Goal: Information Seeking & Learning: Learn about a topic

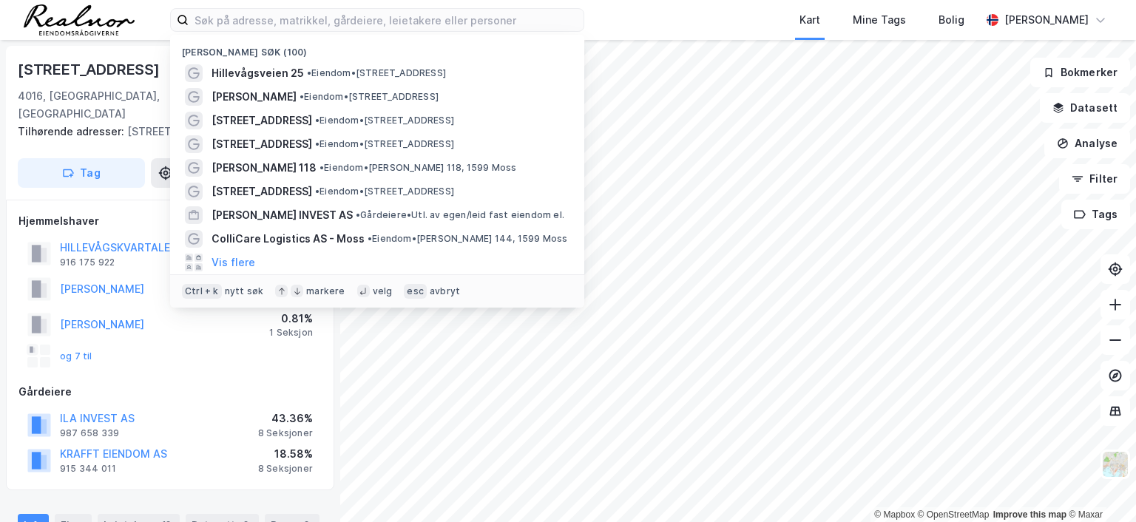
click at [310, 18] on input at bounding box center [386, 20] width 395 height 22
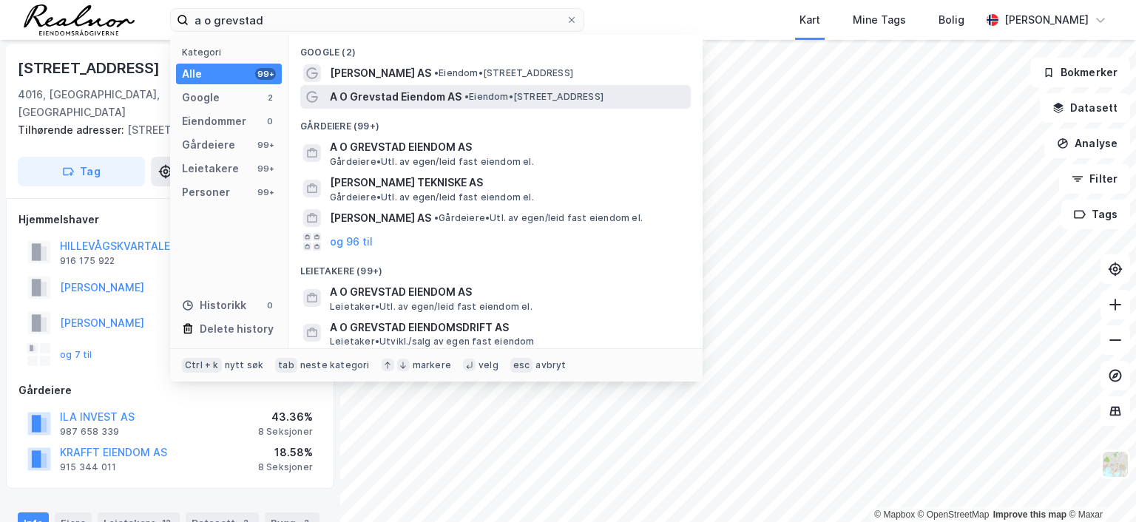
click at [391, 95] on span "A O Grevstad Eiendom AS" at bounding box center [396, 97] width 132 height 18
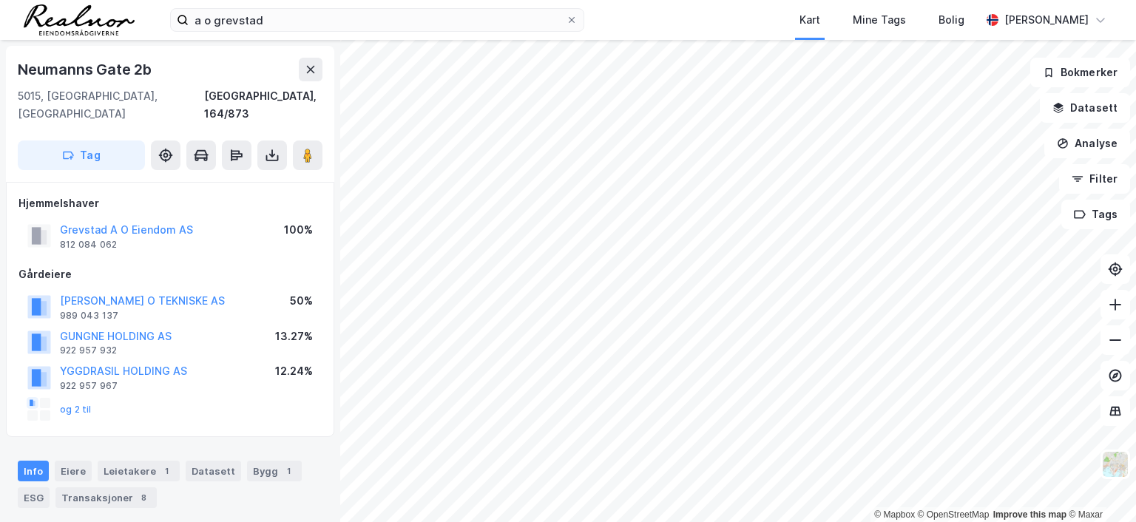
scroll to position [1, 0]
click at [0, 0] on button "Grevstad A O Eiendom AS" at bounding box center [0, 0] width 0 height 0
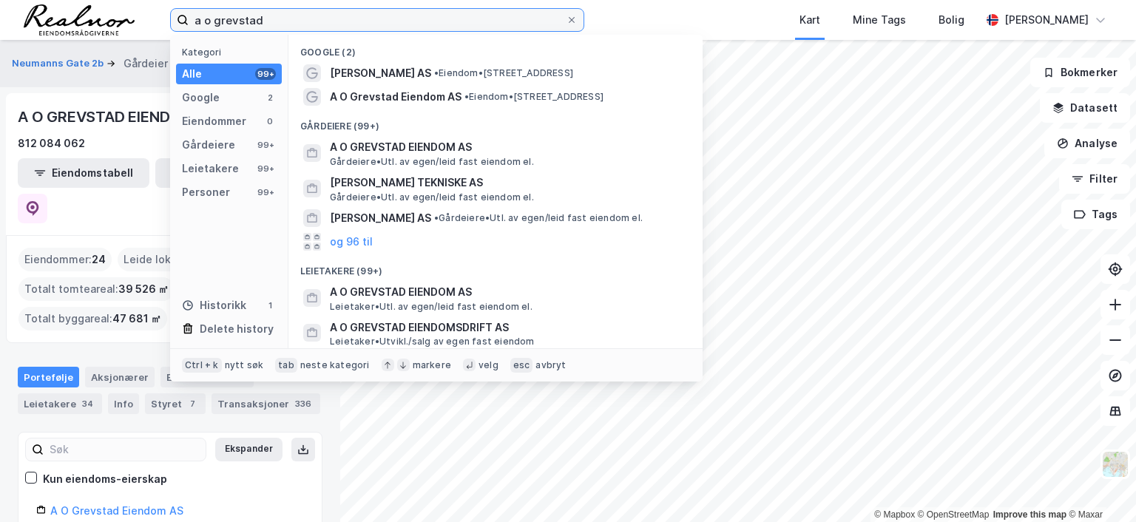
drag, startPoint x: 290, startPoint y: 21, endPoint x: 127, endPoint y: 16, distance: 163.6
click at [138, 14] on div "a o grevstad Kategori Alle 99+ Google 2 Eiendommer 0 Gårdeiere 99+ Leietakere 9…" at bounding box center [568, 20] width 1136 height 40
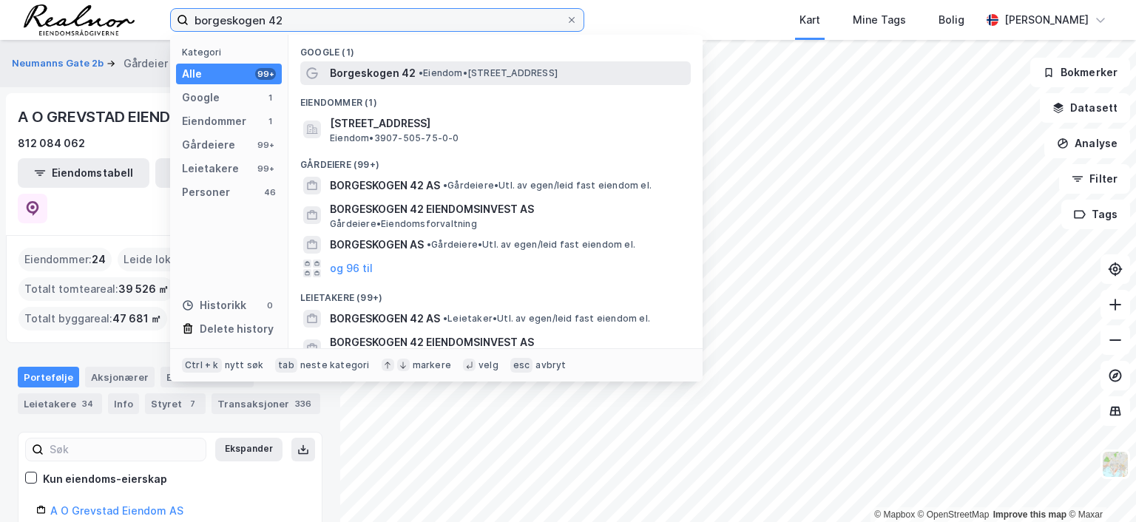
type input "borgeskogen 42"
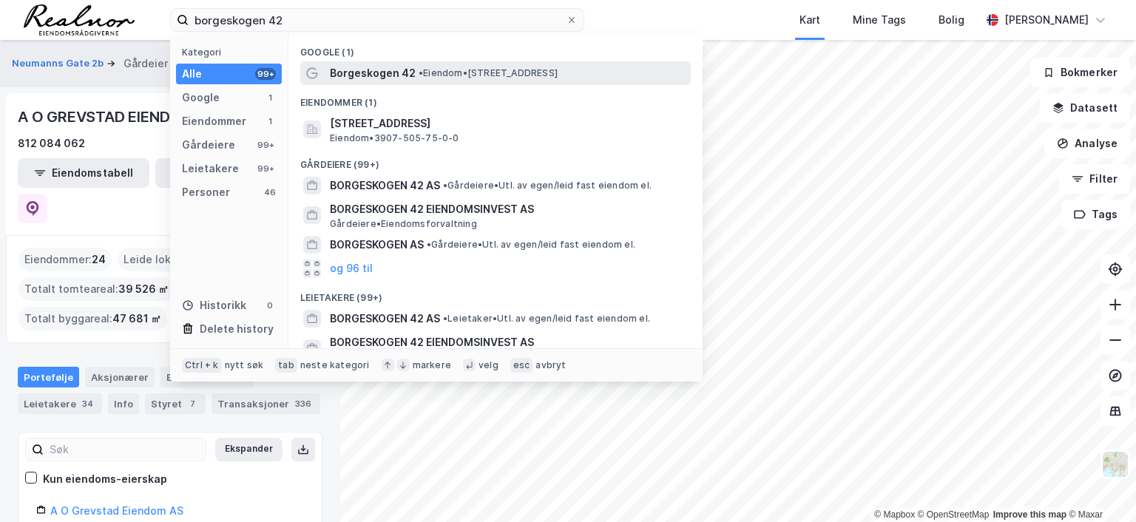
click at [422, 72] on span "•" at bounding box center [421, 72] width 4 height 11
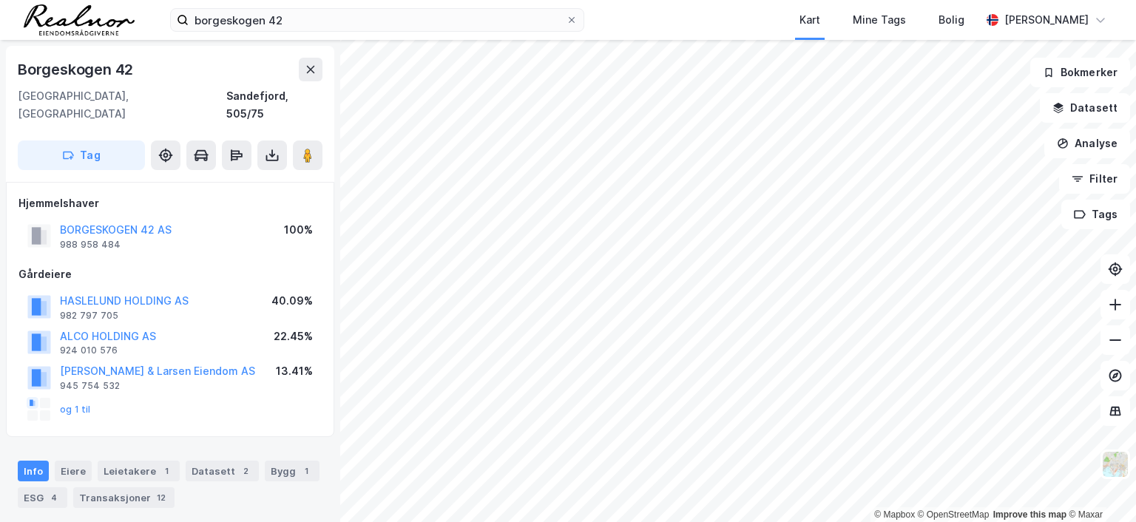
scroll to position [1, 0]
click at [0, 0] on button "og 1 til" at bounding box center [0, 0] width 0 height 0
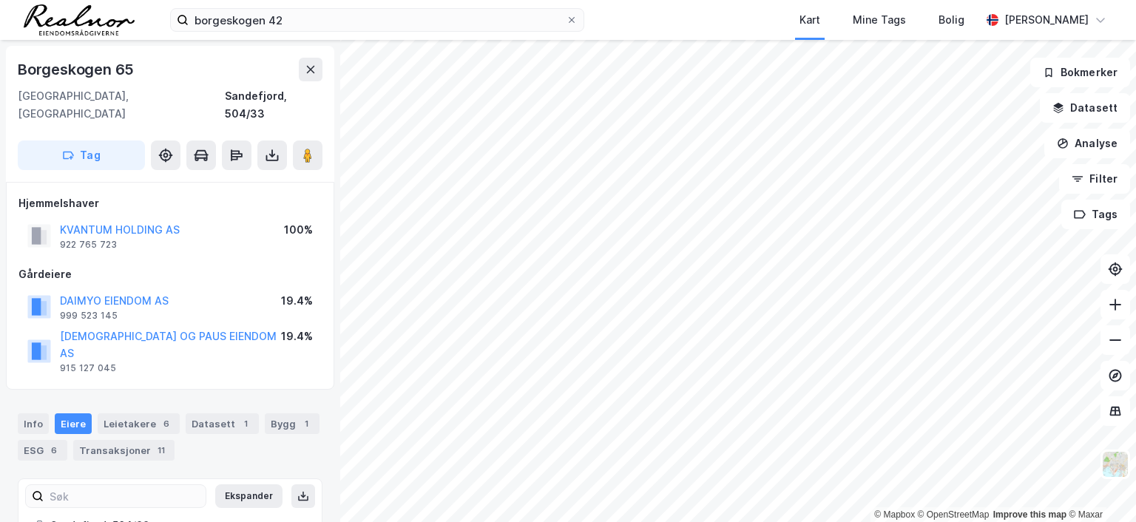
scroll to position [1, 0]
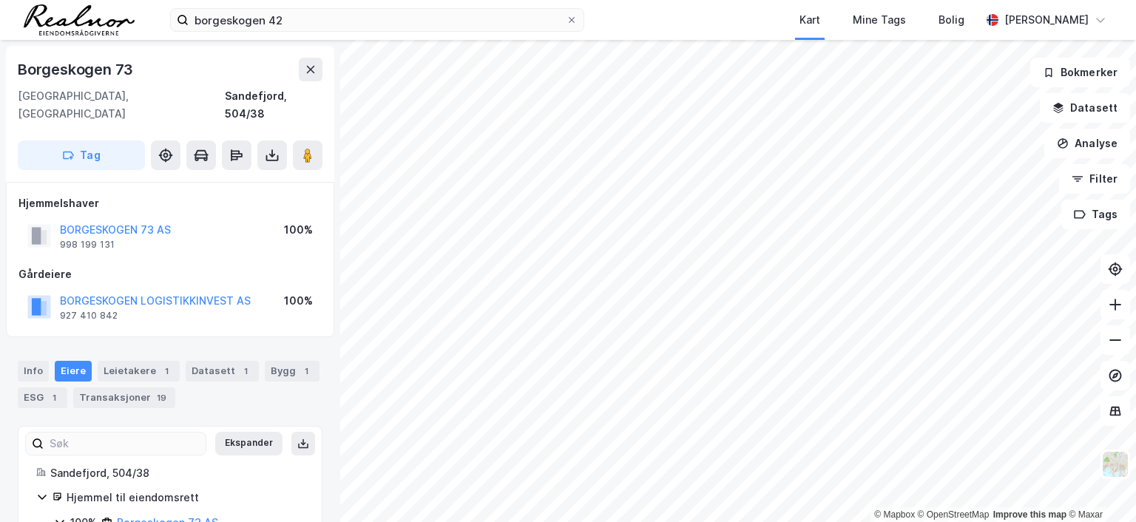
scroll to position [1, 0]
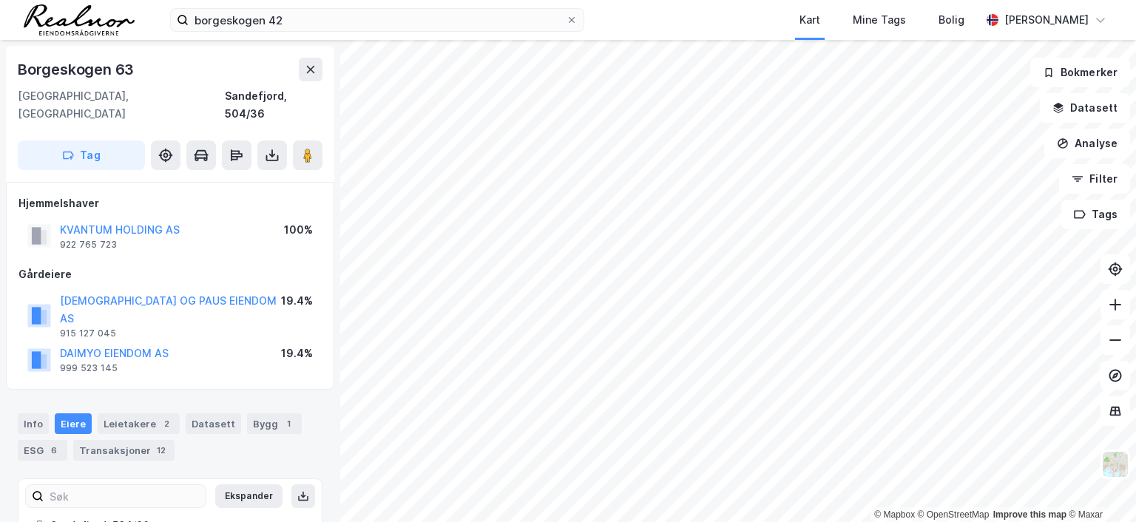
scroll to position [1, 0]
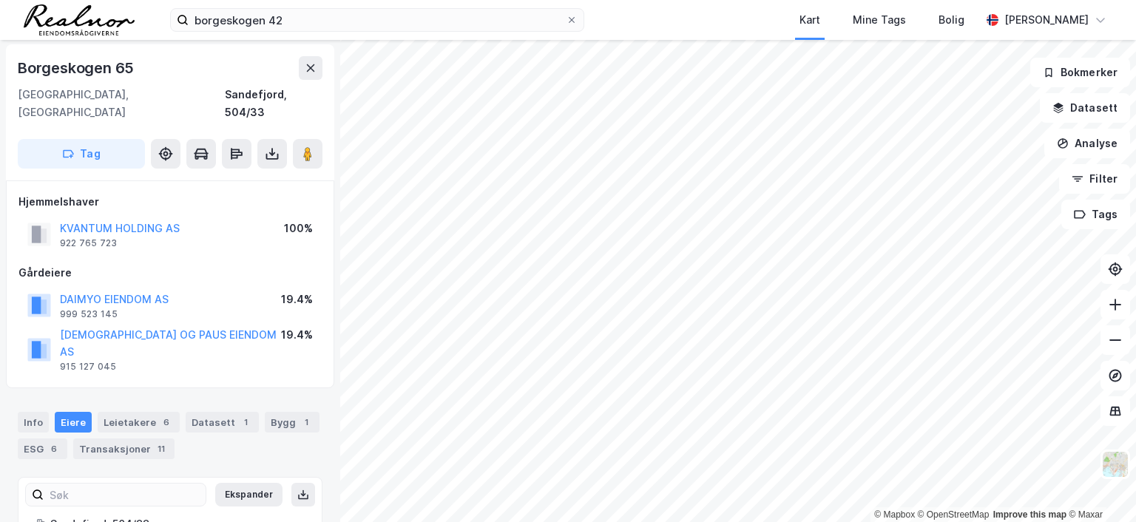
scroll to position [1, 0]
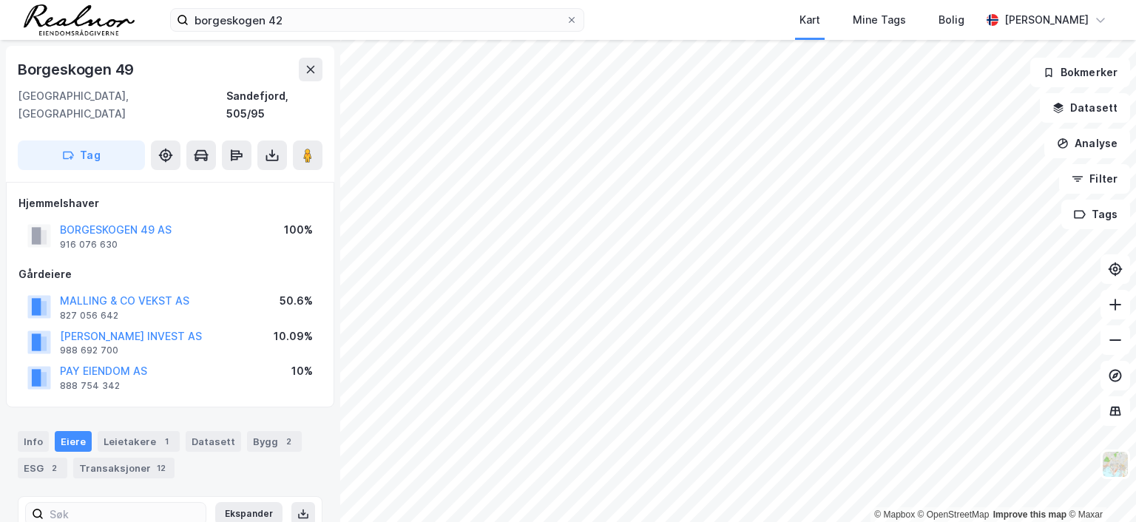
scroll to position [1, 0]
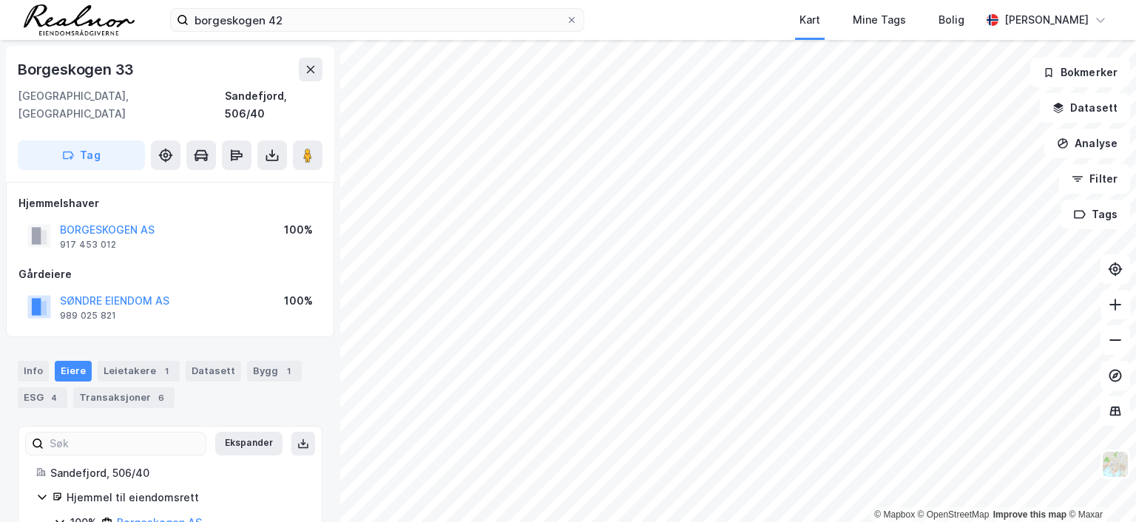
scroll to position [1, 0]
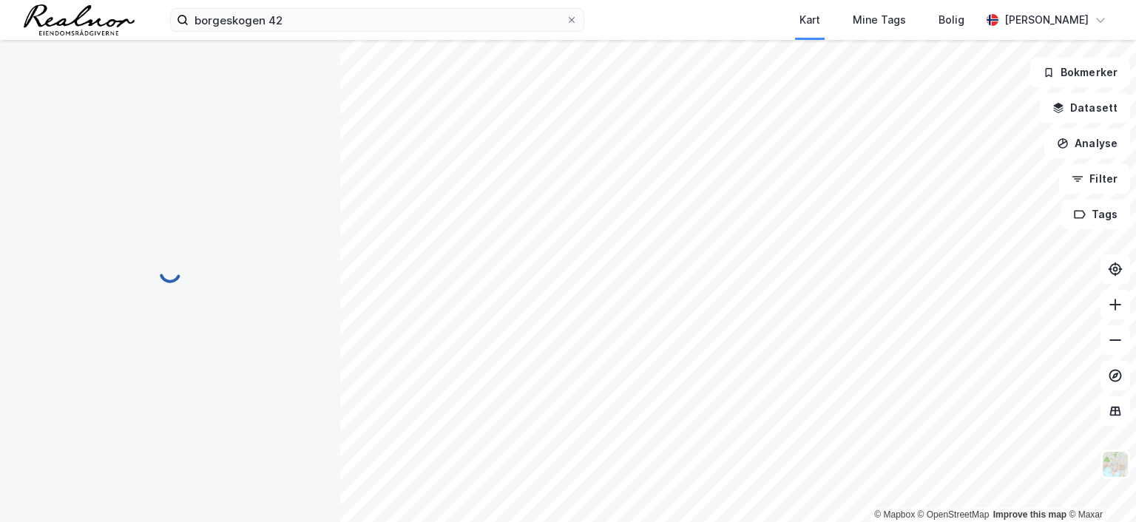
scroll to position [1, 0]
